Goal: Task Accomplishment & Management: Manage account settings

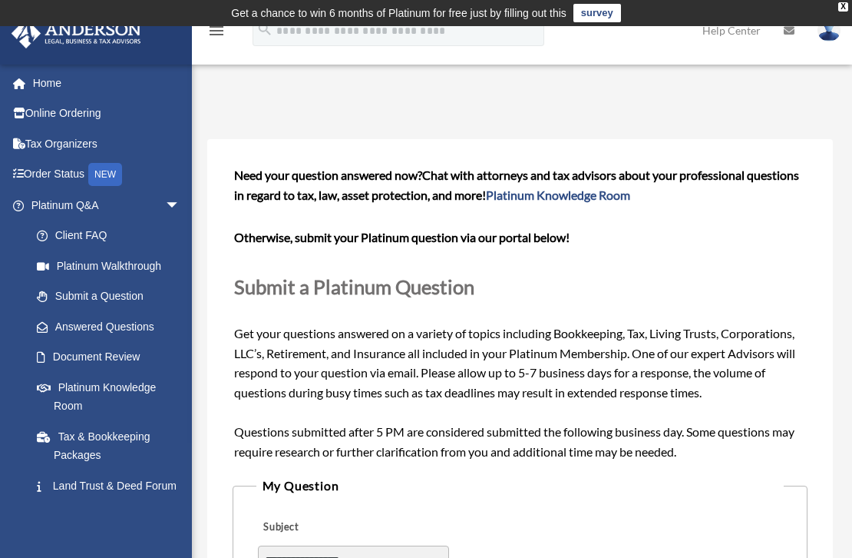
scroll to position [218, 0]
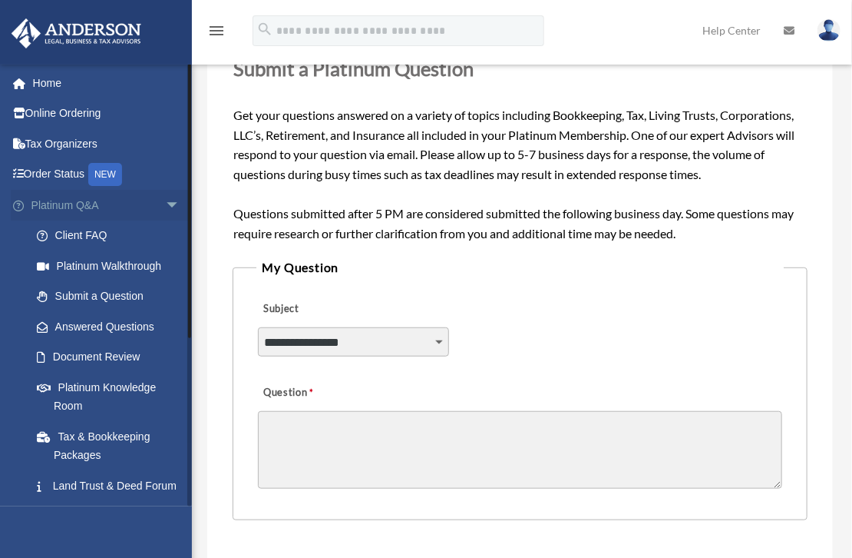
click at [165, 204] on span "arrow_drop_down" at bounding box center [180, 205] width 31 height 31
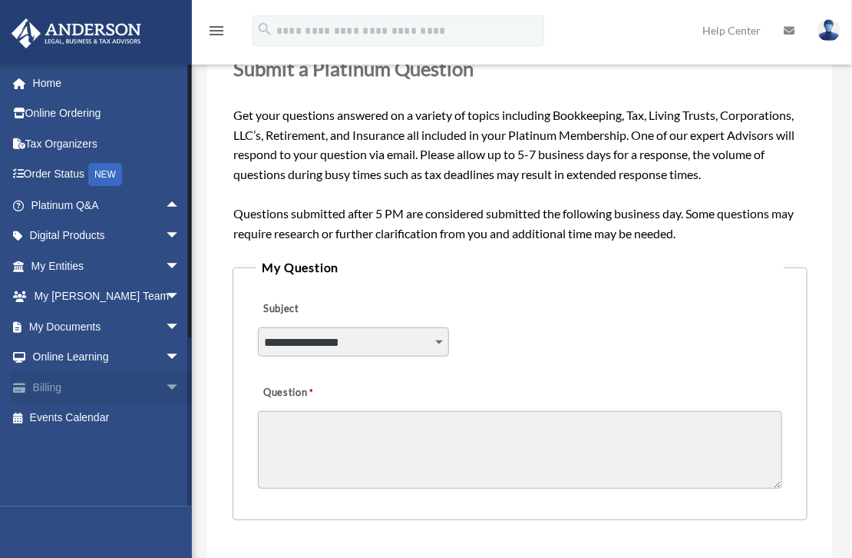
click at [165, 382] on span "arrow_drop_down" at bounding box center [180, 387] width 31 height 31
click at [107, 442] on link "Past Invoices" at bounding box center [113, 448] width 182 height 31
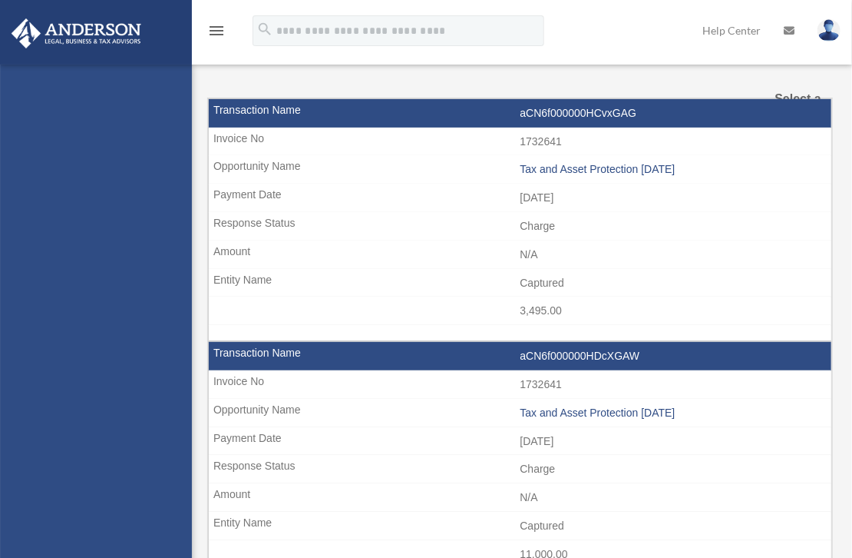
select select
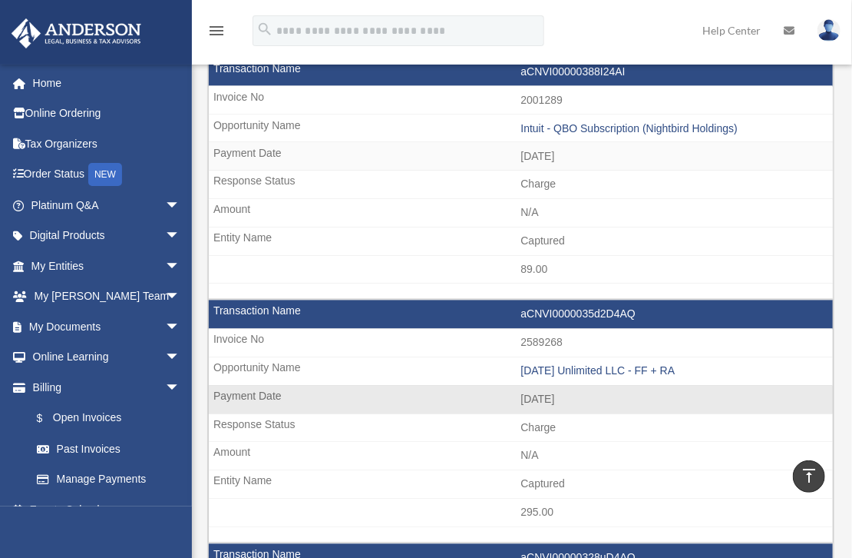
scroll to position [922, 0]
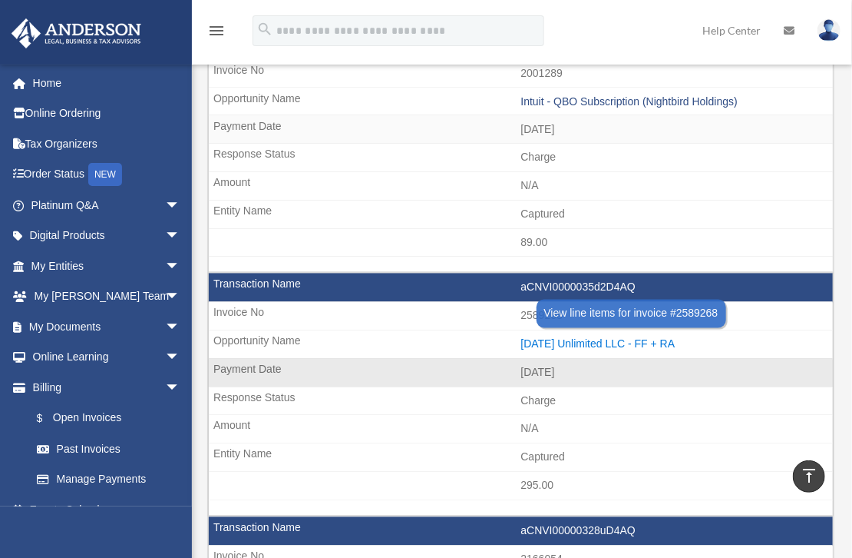
click at [643, 338] on div "2025.09.19 Unlimited LLC - FF + RA" at bounding box center [673, 344] width 305 height 13
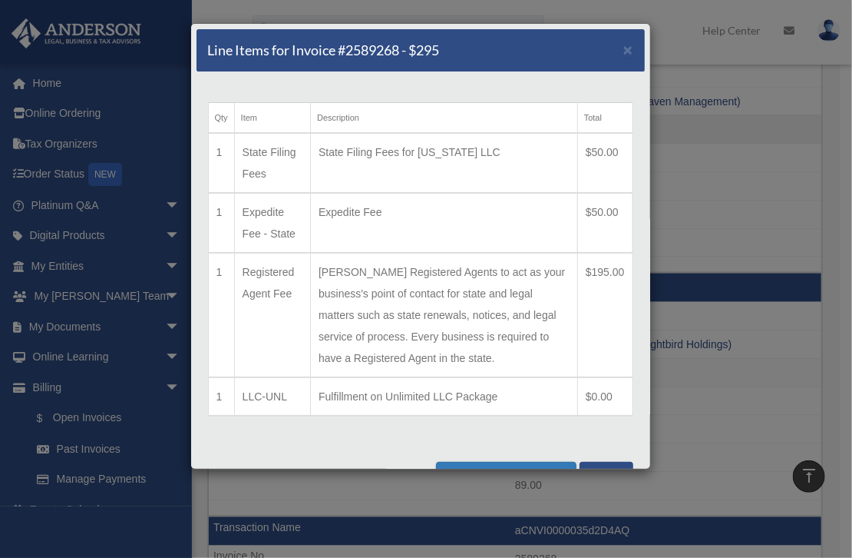
scroll to position [768, 0]
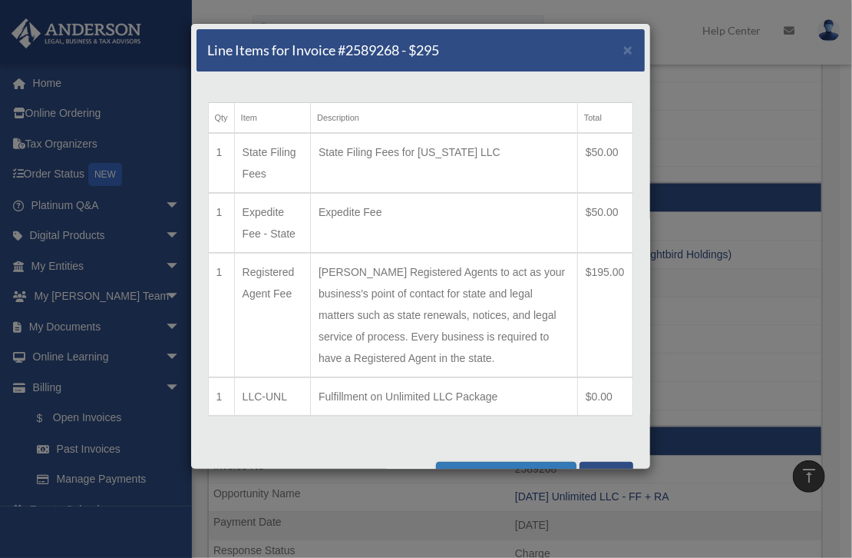
click at [375, 362] on td "Allows Anderson Registered Agents to act as your business's point of contact fo…" at bounding box center [444, 315] width 267 height 124
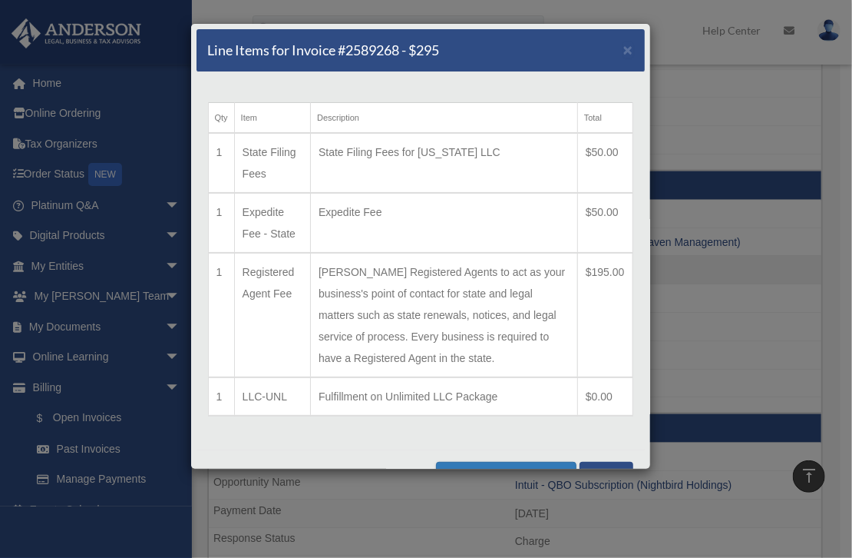
scroll to position [34, 0]
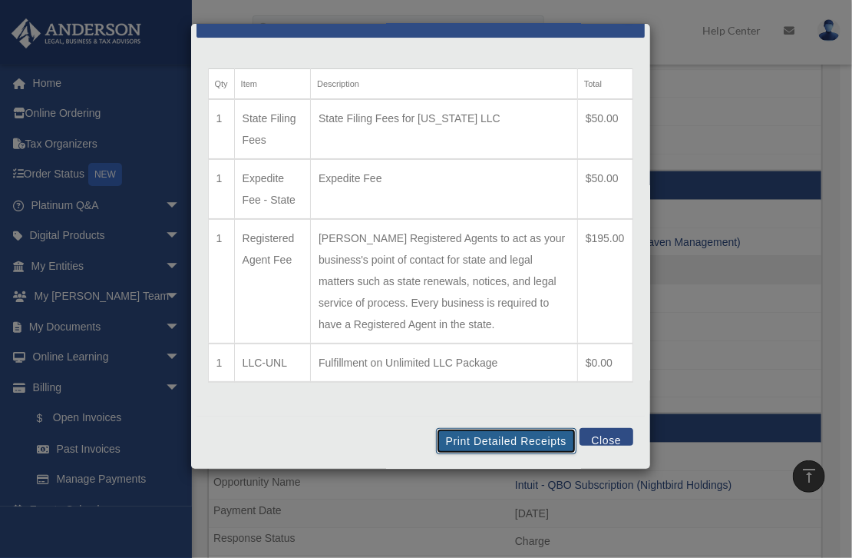
click at [483, 434] on button "Print Detailed Receipts" at bounding box center [506, 441] width 141 height 26
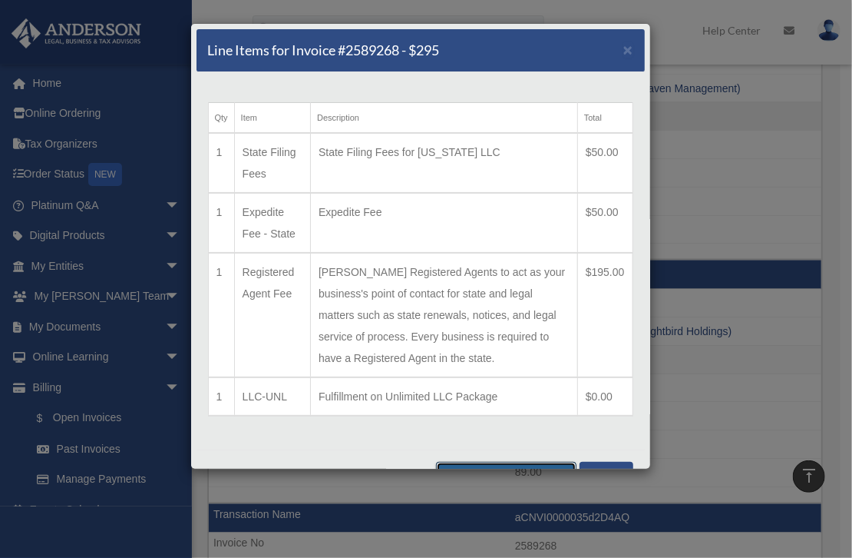
scroll to position [614, 0]
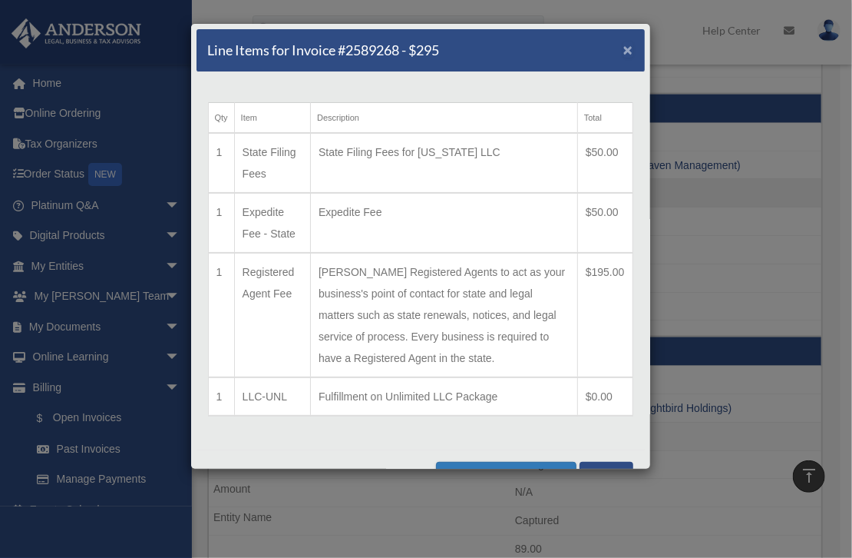
click at [624, 47] on span "×" at bounding box center [629, 50] width 10 height 18
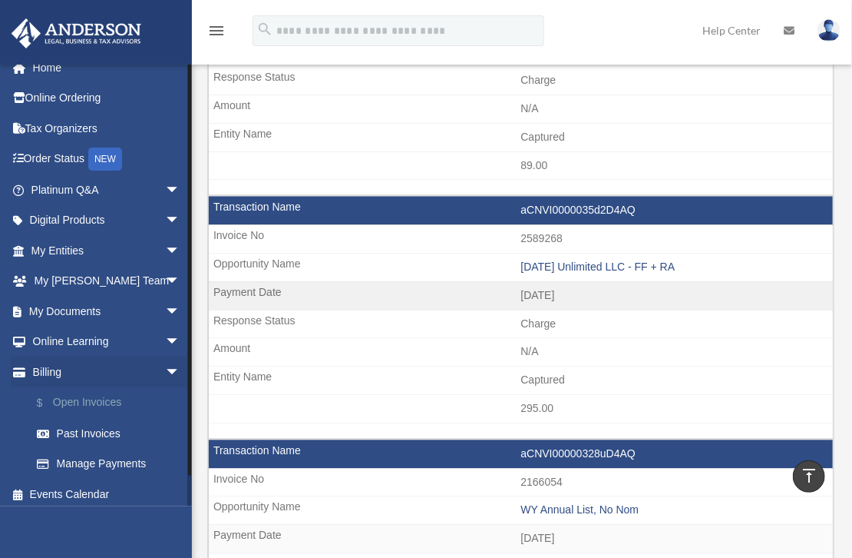
scroll to position [22, 0]
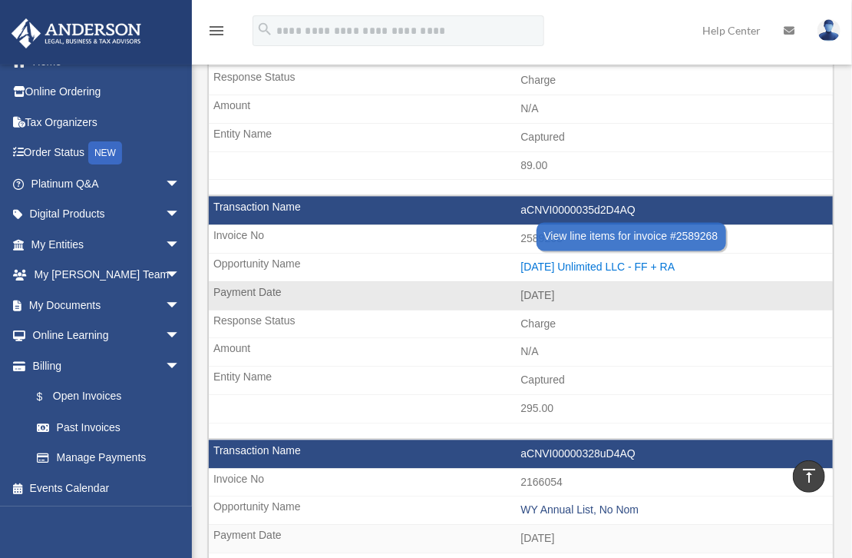
click at [624, 261] on div "2025.09.19 Unlimited LLC - FF + RA" at bounding box center [673, 267] width 305 height 13
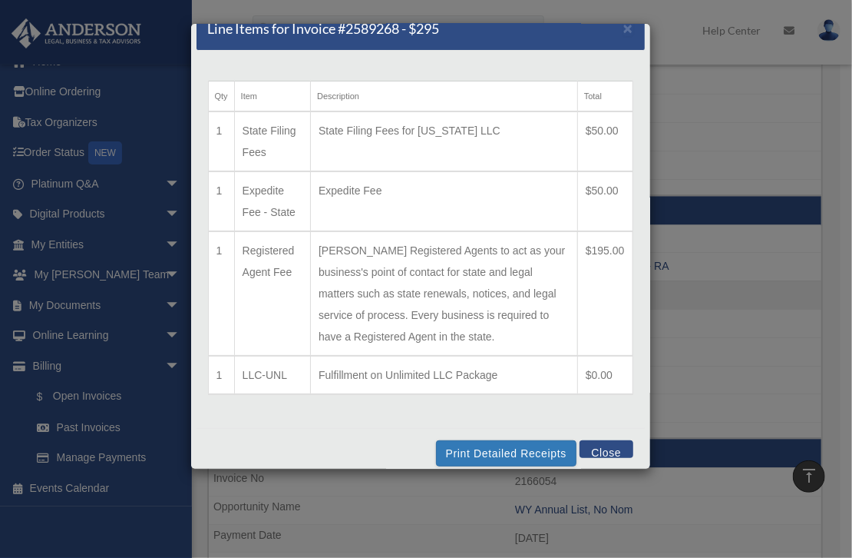
scroll to position [34, 0]
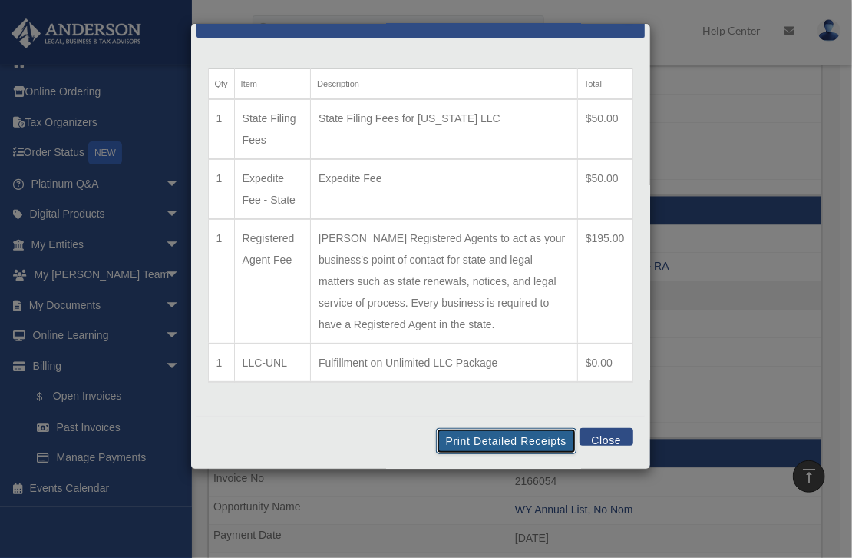
click at [486, 438] on button "Print Detailed Receipts" at bounding box center [506, 441] width 141 height 26
click at [592, 433] on button "Close" at bounding box center [606, 437] width 53 height 18
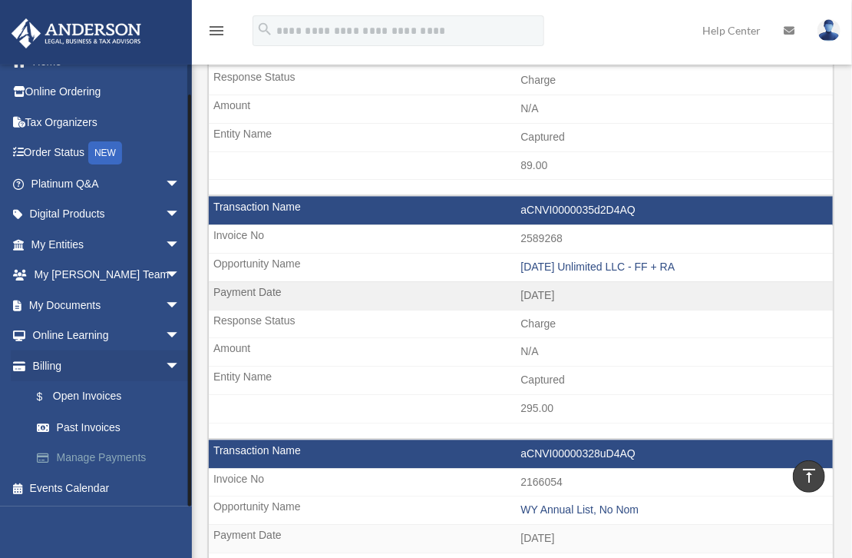
click at [127, 455] on link "Manage Payments" at bounding box center [113, 457] width 182 height 31
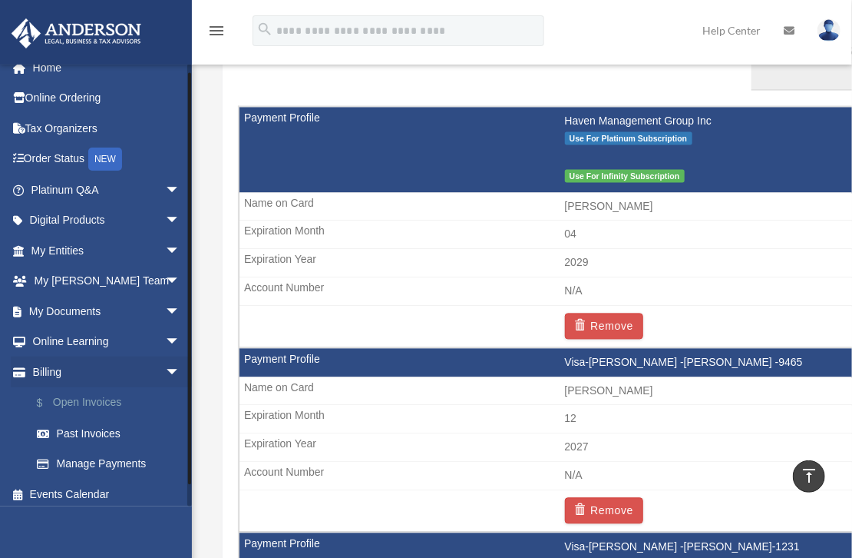
scroll to position [22, 0]
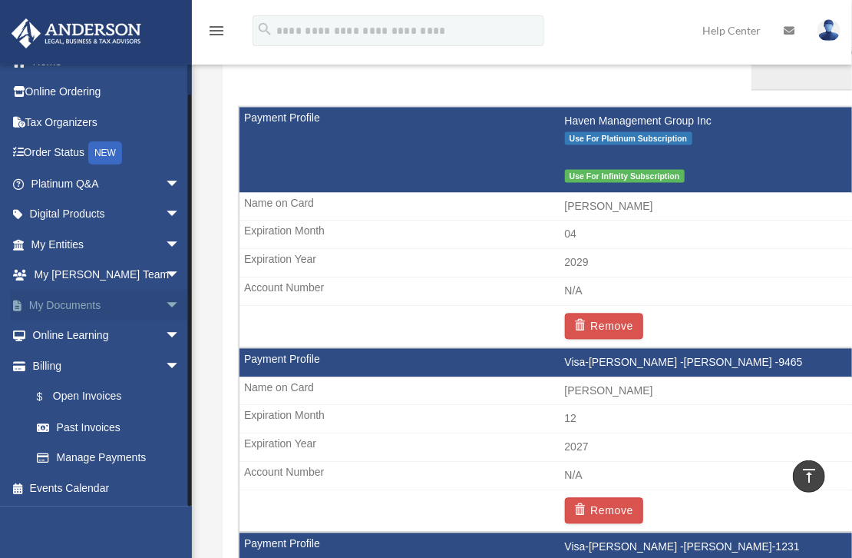
click at [167, 302] on span "arrow_drop_down" at bounding box center [180, 305] width 31 height 31
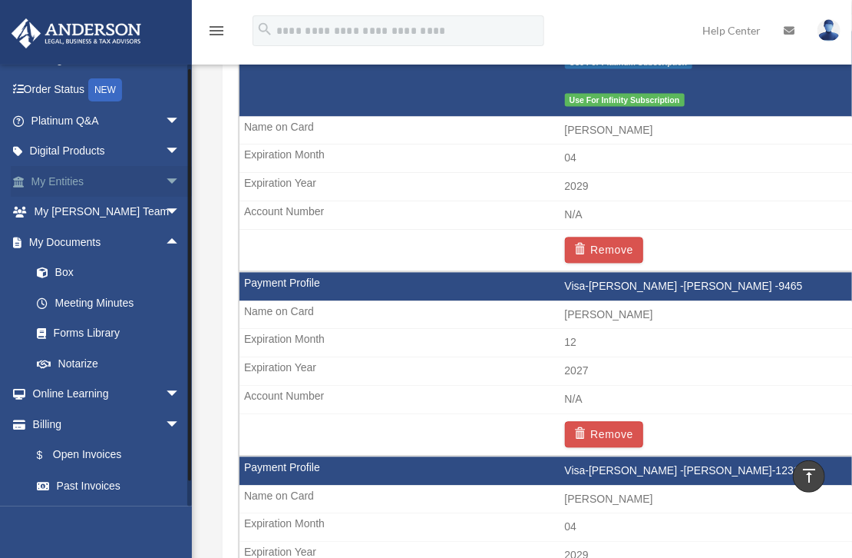
scroll to position [0, 0]
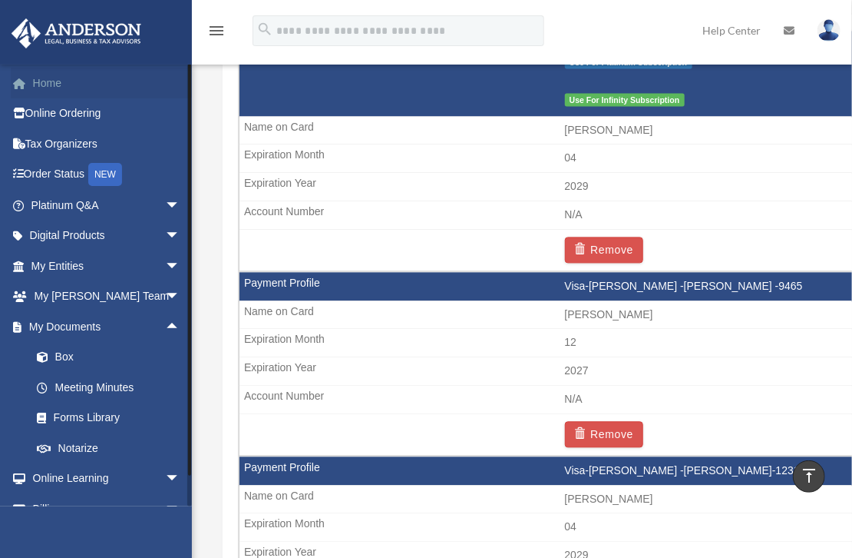
click at [45, 81] on link "Home" at bounding box center [107, 83] width 193 height 31
